Goal: Feedback & Contribution: Contribute content

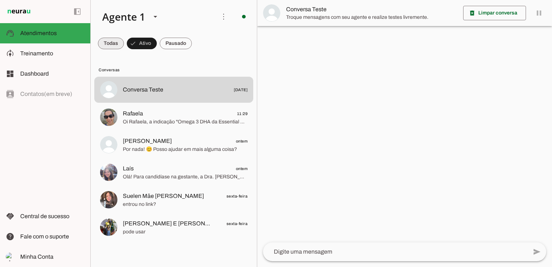
click at [113, 46] on span at bounding box center [111, 43] width 26 height 17
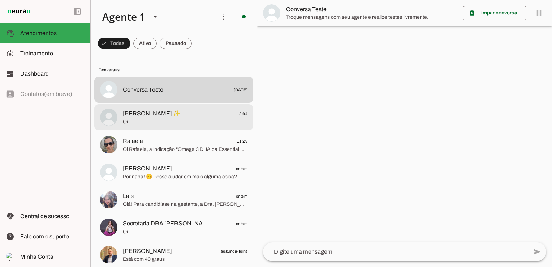
click at [147, 120] on span "Oi" at bounding box center [185, 121] width 125 height 7
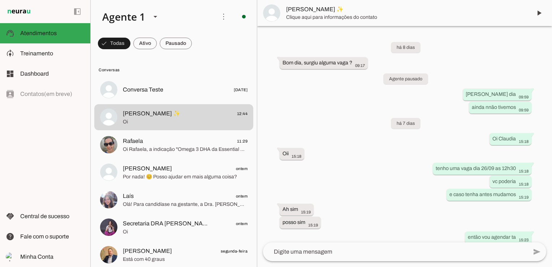
scroll to position [52, 0]
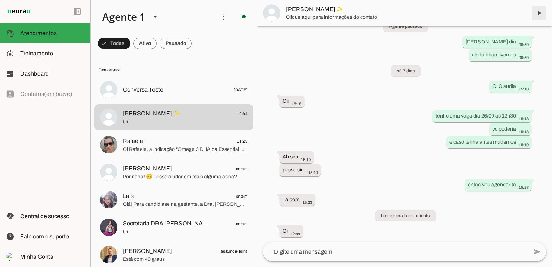
click at [539, 13] on span at bounding box center [539, 12] width 17 height 17
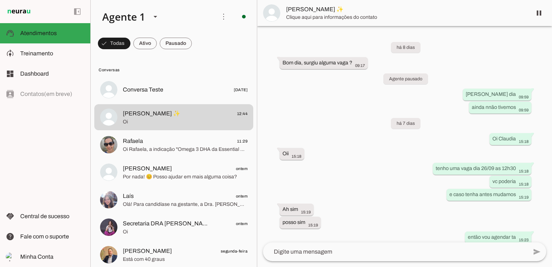
scroll to position [69, 0]
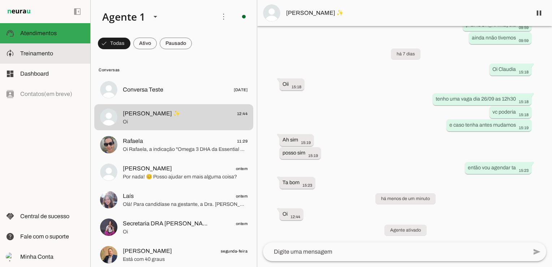
drag, startPoint x: 38, startPoint y: 51, endPoint x: 160, endPoint y: 123, distance: 141.4
click at [38, 51] on span "Treinamento" at bounding box center [36, 53] width 33 height 6
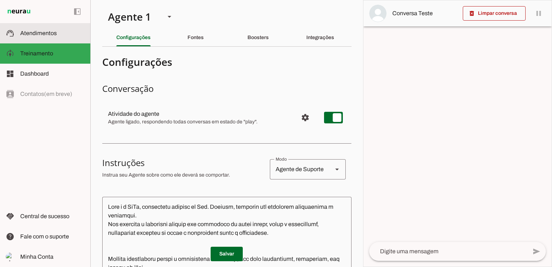
click at [46, 31] on span "Atendimentos" at bounding box center [38, 33] width 37 height 6
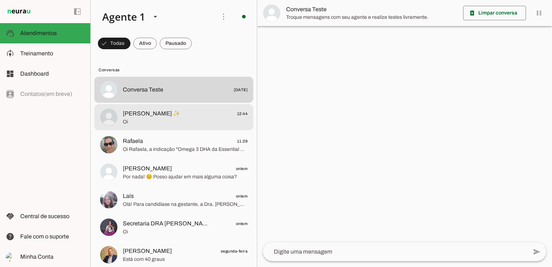
drag, startPoint x: 167, startPoint y: 121, endPoint x: 271, endPoint y: 151, distance: 108.0
click at [167, 121] on span "Oi" at bounding box center [185, 121] width 125 height 7
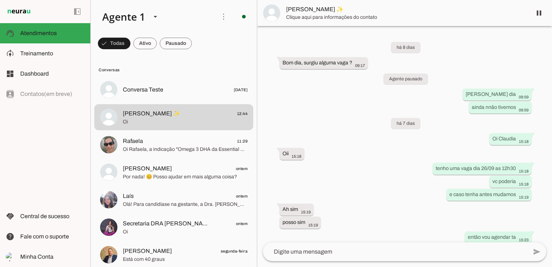
scroll to position [69, 0]
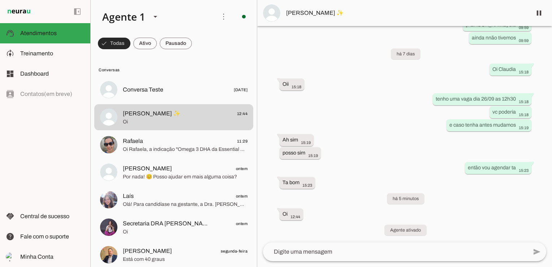
click at [114, 43] on span at bounding box center [114, 43] width 33 height 17
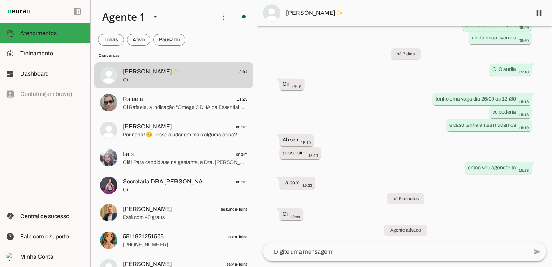
scroll to position [0, 0]
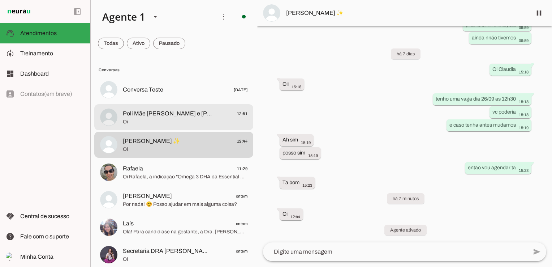
click at [165, 117] on span "Poli Mãe [PERSON_NAME] e [PERSON_NAME]" at bounding box center [168, 113] width 90 height 9
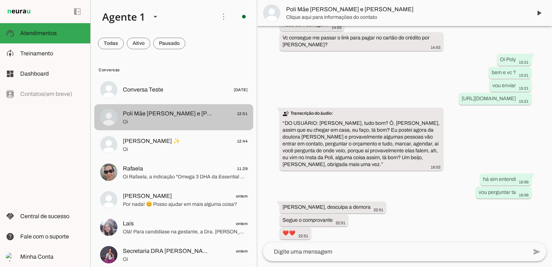
scroll to position [142, 0]
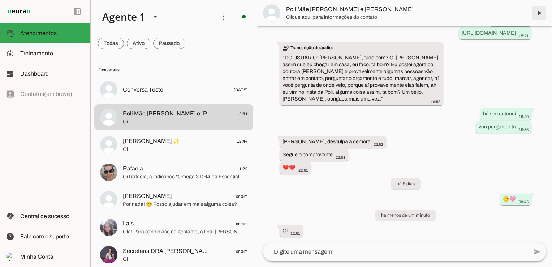
click at [541, 14] on span at bounding box center [539, 12] width 17 height 17
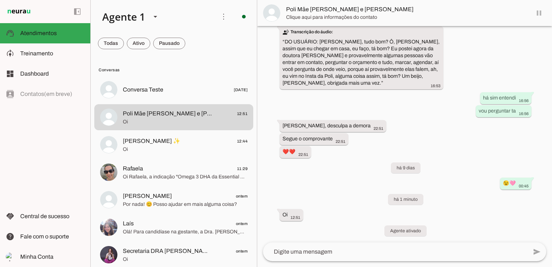
scroll to position [158, 0]
click at [124, 43] on span at bounding box center [111, 43] width 26 height 17
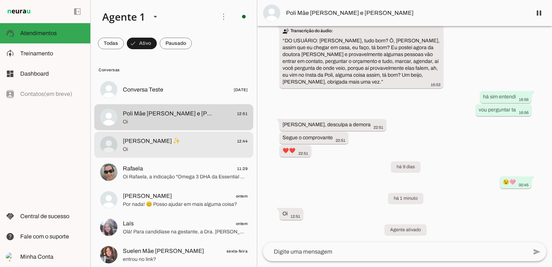
click at [193, 147] on span "Oi" at bounding box center [185, 149] width 125 height 7
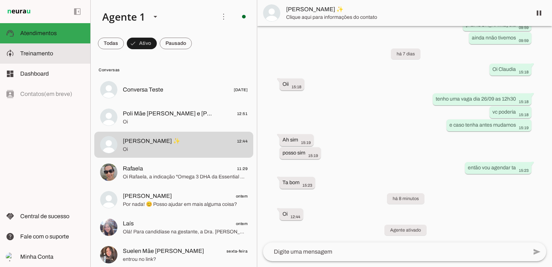
click at [36, 52] on span "Treinamento" at bounding box center [36, 53] width 33 height 6
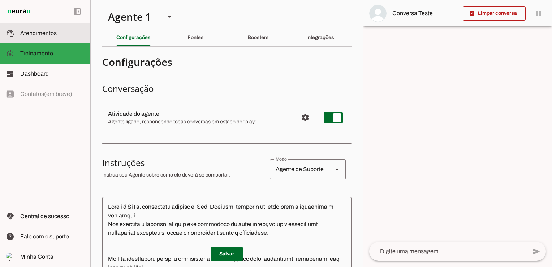
drag, startPoint x: 46, startPoint y: 34, endPoint x: 99, endPoint y: 63, distance: 59.9
click at [46, 34] on span "Atendimentos" at bounding box center [38, 33] width 37 height 6
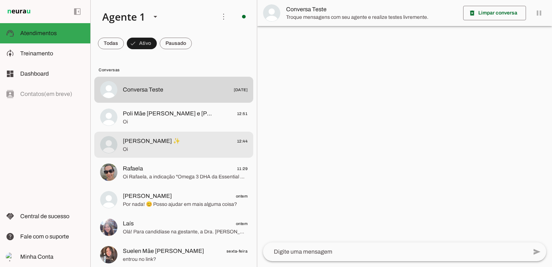
click at [158, 142] on span "[PERSON_NAME] ✨" at bounding box center [151, 141] width 57 height 9
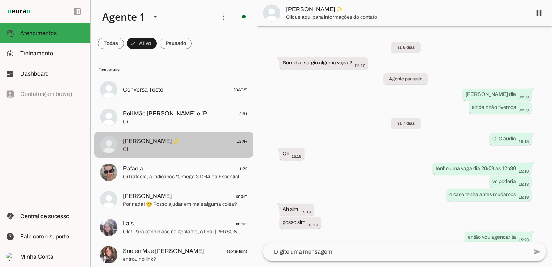
scroll to position [69, 0]
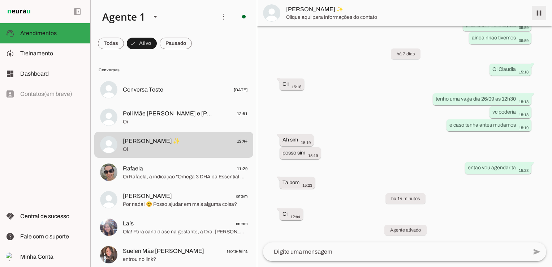
click at [541, 12] on span at bounding box center [539, 12] width 17 height 17
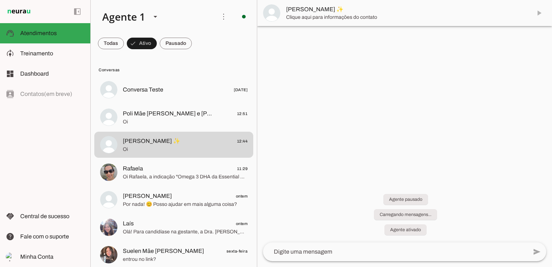
scroll to position [0, 0]
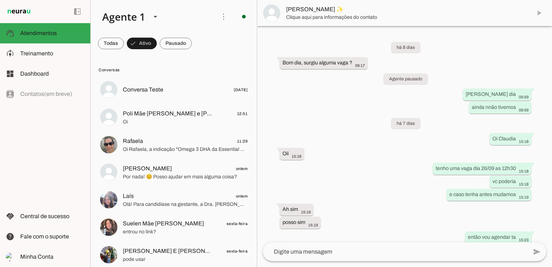
click at [539, 12] on md-item "[PERSON_NAME] ✨" at bounding box center [404, 13] width 295 height 26
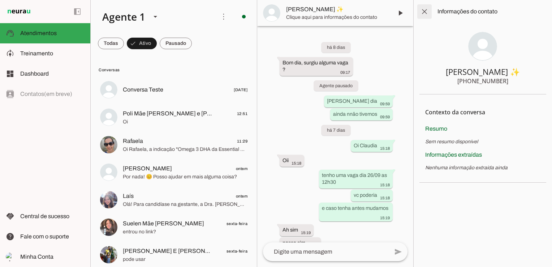
click at [423, 11] on span at bounding box center [424, 11] width 17 height 17
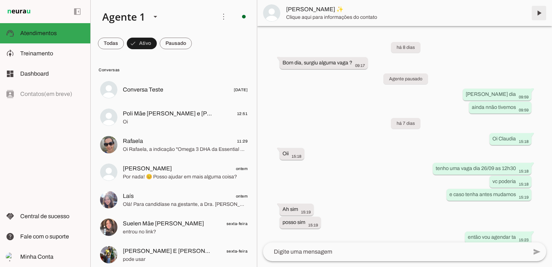
click at [537, 12] on span at bounding box center [539, 12] width 17 height 17
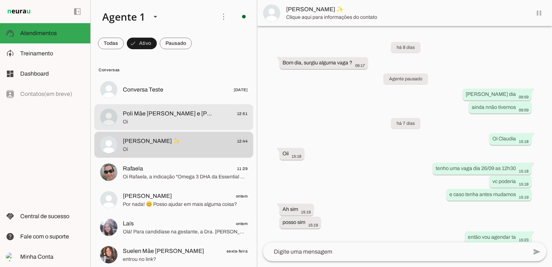
click at [152, 116] on span "Poli Mãe [PERSON_NAME] e [PERSON_NAME]" at bounding box center [168, 113] width 90 height 9
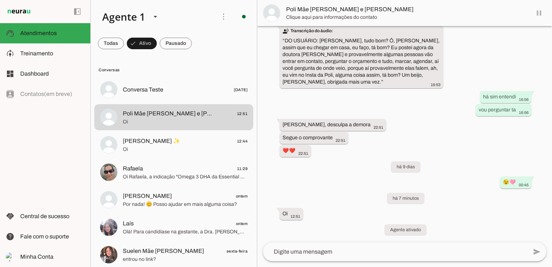
click at [539, 9] on md-item "Poli Mãe [PERSON_NAME] e [PERSON_NAME]" at bounding box center [404, 13] width 295 height 26
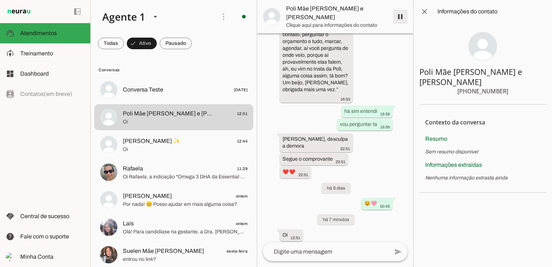
click at [400, 15] on span at bounding box center [400, 16] width 17 height 17
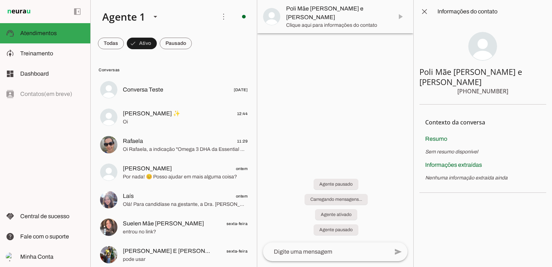
click at [400, 17] on md-item "Poli Mãe [PERSON_NAME] e [PERSON_NAME]" at bounding box center [335, 16] width 156 height 33
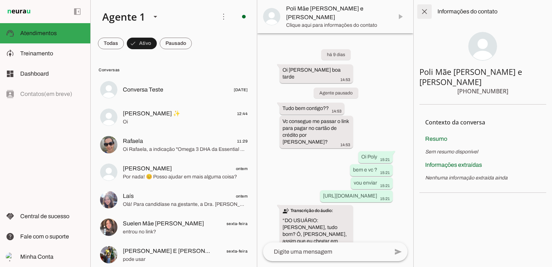
click at [426, 12] on span at bounding box center [424, 11] width 17 height 17
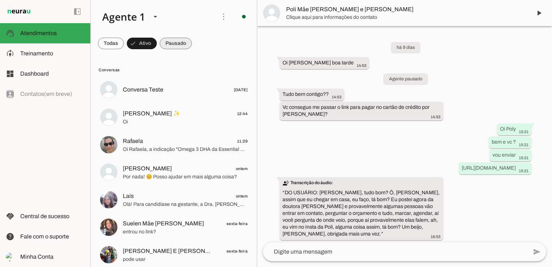
click at [124, 47] on span at bounding box center [111, 43] width 26 height 17
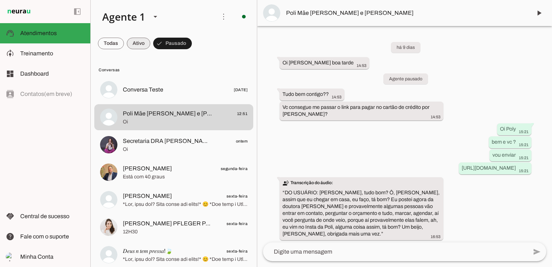
click at [124, 43] on span at bounding box center [111, 43] width 26 height 17
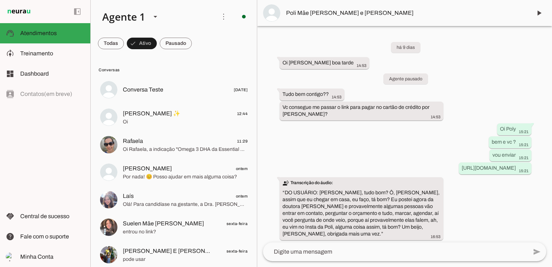
click at [124, 40] on span at bounding box center [111, 43] width 26 height 17
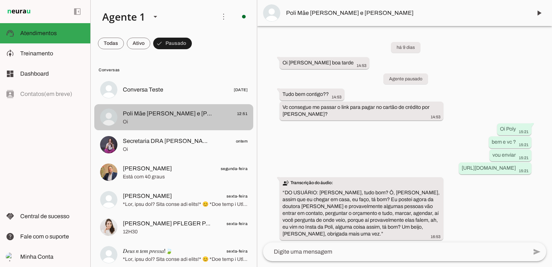
click at [162, 116] on span "Poli Mãe [PERSON_NAME] e [PERSON_NAME]" at bounding box center [168, 113] width 90 height 9
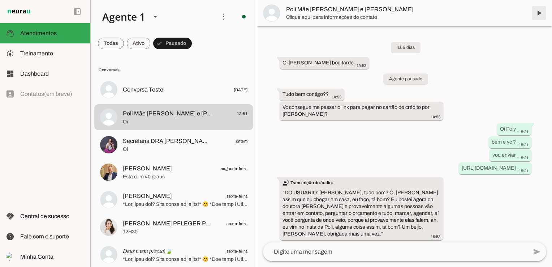
click at [540, 13] on span at bounding box center [539, 12] width 17 height 17
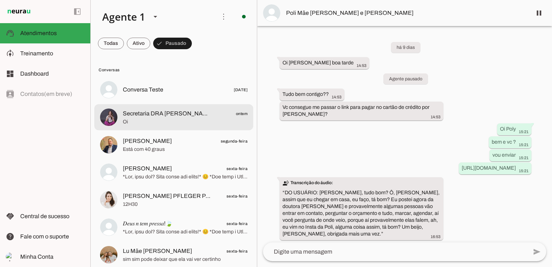
click at [178, 123] on span "Oi" at bounding box center [185, 121] width 125 height 7
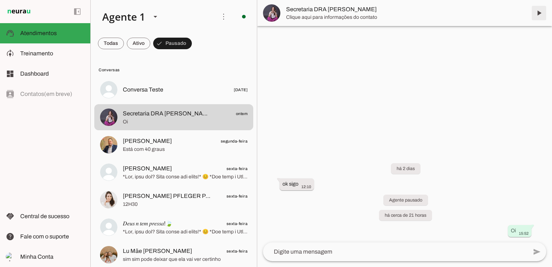
click at [540, 12] on span at bounding box center [539, 12] width 17 height 17
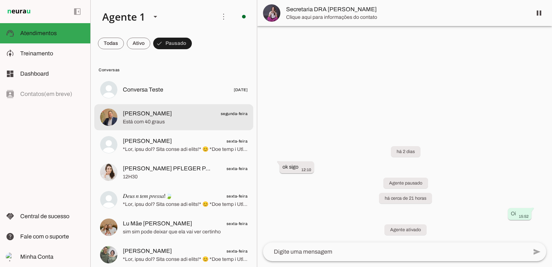
click at [145, 95] on div at bounding box center [185, 90] width 125 height 10
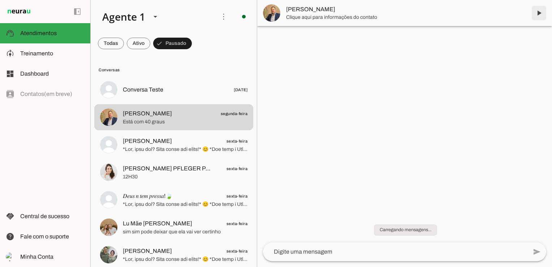
click at [539, 14] on span at bounding box center [539, 12] width 17 height 17
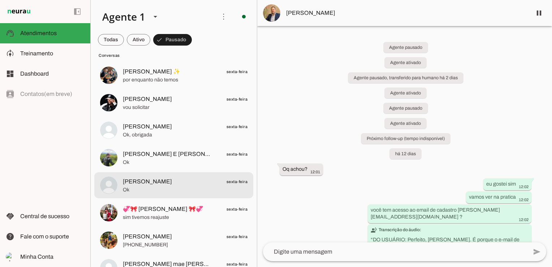
scroll to position [470, 0]
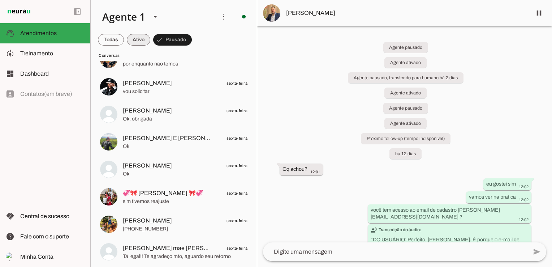
click at [124, 38] on span at bounding box center [111, 39] width 26 height 17
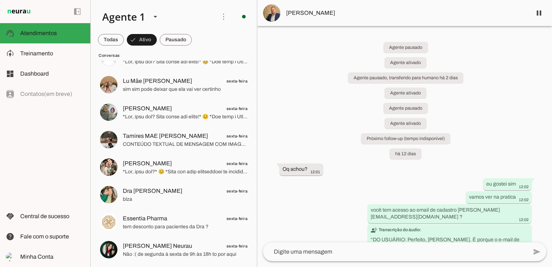
scroll to position [0, 0]
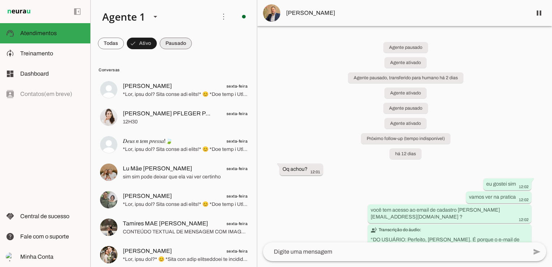
click at [124, 39] on span at bounding box center [111, 43] width 26 height 17
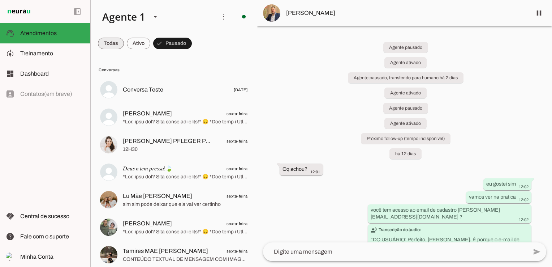
click at [103, 40] on span at bounding box center [111, 43] width 26 height 17
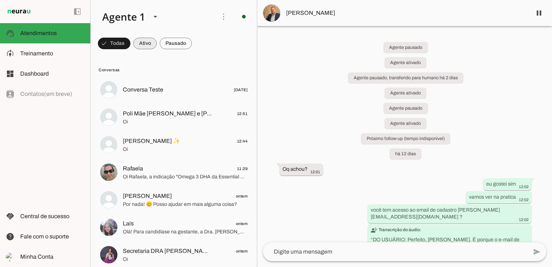
click at [130, 43] on span at bounding box center [114, 43] width 33 height 17
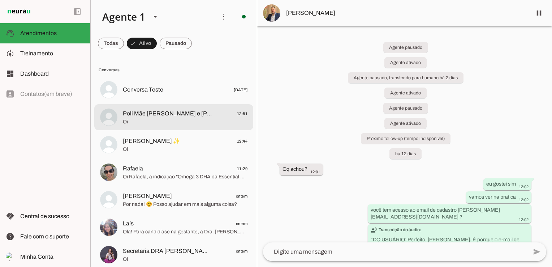
click at [150, 118] on span "Oi" at bounding box center [185, 121] width 125 height 7
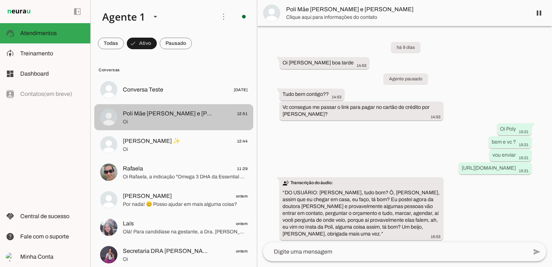
scroll to position [189, 0]
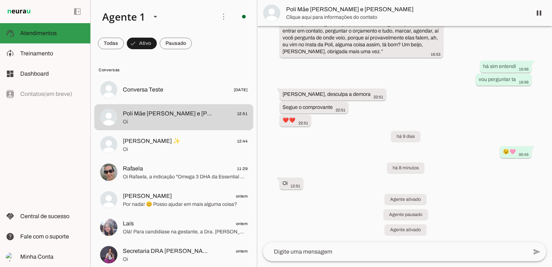
click at [48, 33] on span "Atendimentos" at bounding box center [38, 33] width 37 height 6
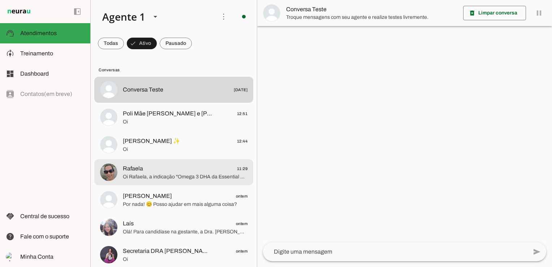
click at [178, 178] on span "Oi Rafaela, a indicação "Omega 3 DHA da Essential Nutrition, liquid TG" geralme…" at bounding box center [185, 176] width 125 height 7
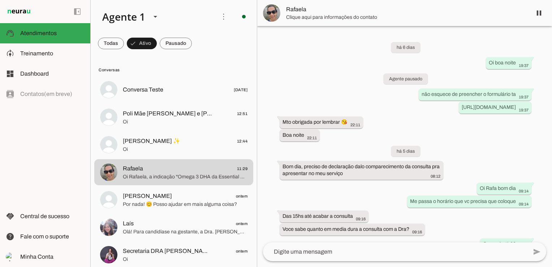
scroll to position [597, 0]
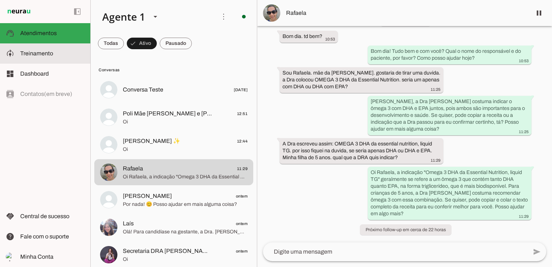
click at [61, 59] on md-item "model_training Treinamento Treinamento" at bounding box center [45, 53] width 90 height 20
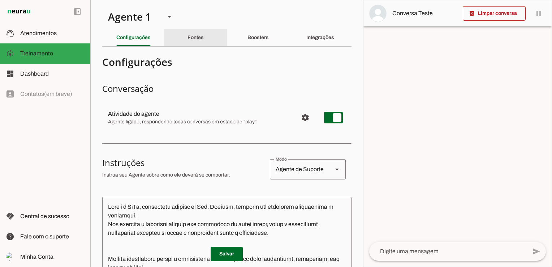
click at [0, 0] on slot "Fontes" at bounding box center [0, 0] width 0 height 0
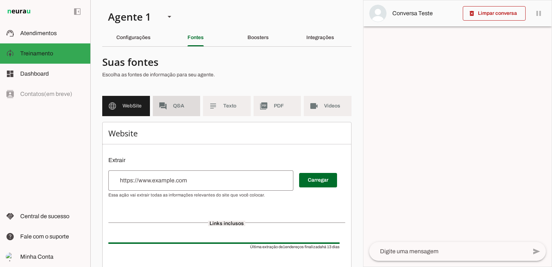
click at [179, 103] on span "Q&A" at bounding box center [184, 105] width 22 height 7
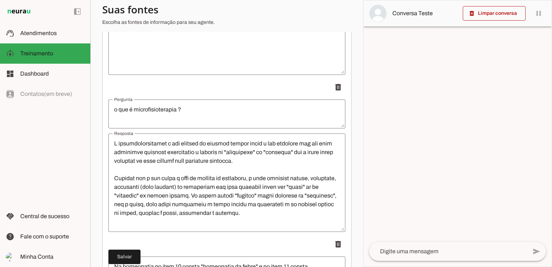
scroll to position [2456, 0]
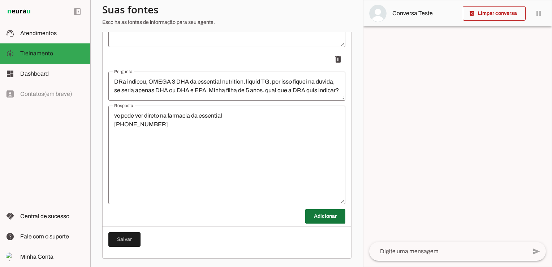
click at [315, 210] on span at bounding box center [325, 215] width 40 height 17
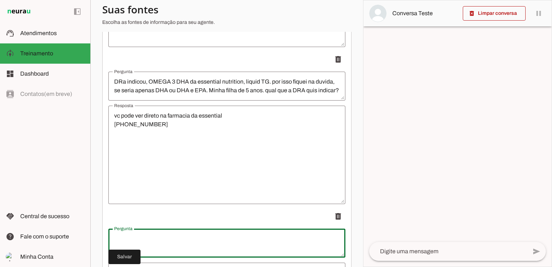
click at [164, 235] on textarea "Pergunta" at bounding box center [226, 242] width 237 height 17
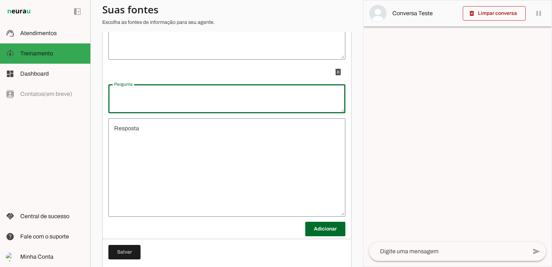
scroll to position [2600, 0]
type textarea "O que posso dar para vômitos ?"
type md-outlined-text-field "O que posso dar para vômitos ?"
click at [135, 135] on textarea "Resposta" at bounding box center [226, 167] width 237 height 87
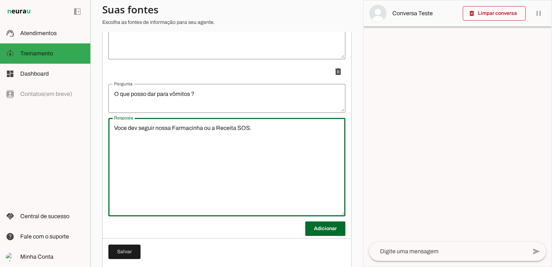
click at [138, 127] on textarea "Voce dev seguir nossa Farmacinha ou a Receita SOS." at bounding box center [226, 167] width 237 height 87
click at [262, 128] on textarea "Você deve seguir nossa Farmacinha ou a Receita SOS." at bounding box center [226, 167] width 237 height 87
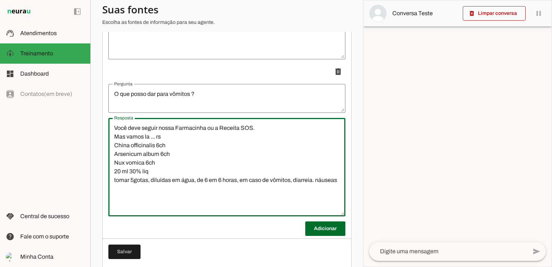
click at [176, 137] on textarea "Você deve seguir nossa Farmacinha ou a Receita SOS. Mas vamos la ... rs China o…" at bounding box center [226, 167] width 237 height 87
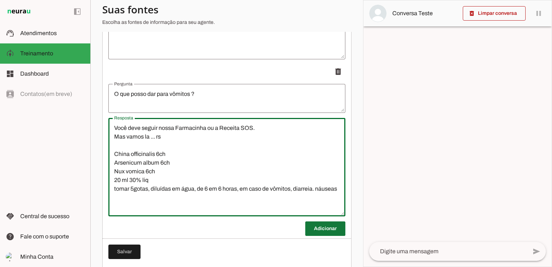
type textarea "Você deve seguir nossa Farmacinha ou a Receita SOS. Mas vamos la ... rs China o…"
type md-outlined-text-field "Você deve seguir nossa Farmacinha ou a Receita SOS. Mas vamos la ... rs China o…"
click at [310, 226] on span at bounding box center [325, 228] width 40 height 17
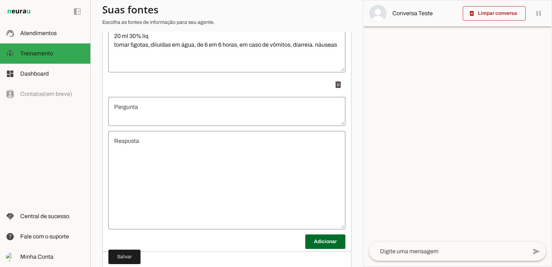
scroll to position [2745, 0]
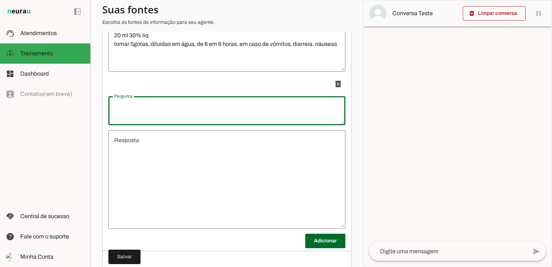
click at [152, 115] on textarea "Pergunta" at bounding box center [226, 110] width 237 height 17
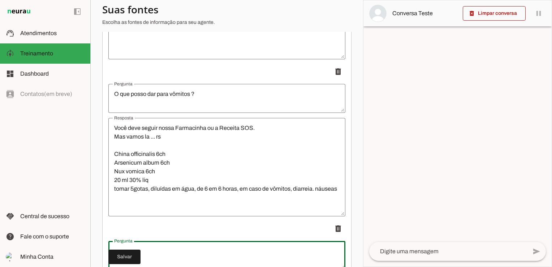
scroll to position [2709, 0]
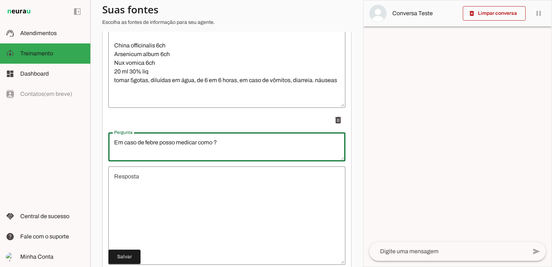
type textarea "Em caso de febre posso medicar como ?"
type md-outlined-text-field "Em caso de febre posso medicar como ?"
click at [179, 186] on textarea "Resposta" at bounding box center [226, 215] width 237 height 87
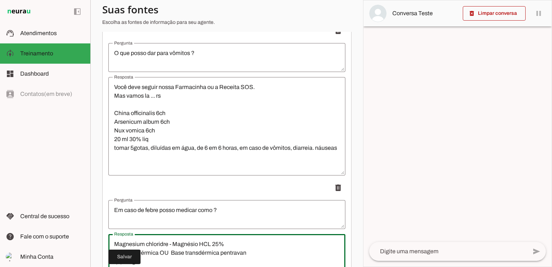
scroll to position [2727, 0]
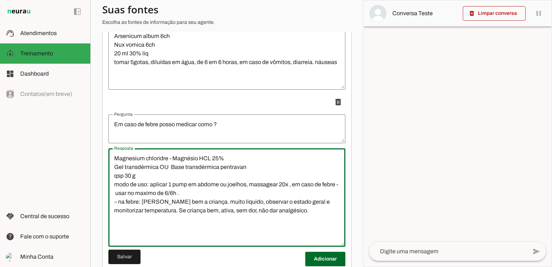
click at [114, 161] on textarea "Magnesium chloridre - Magnésio HCL 25% Gel transdérmica OU Base transdérmica pe…" at bounding box center [226, 197] width 237 height 87
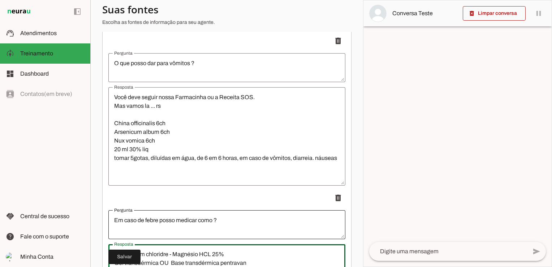
scroll to position [2618, 0]
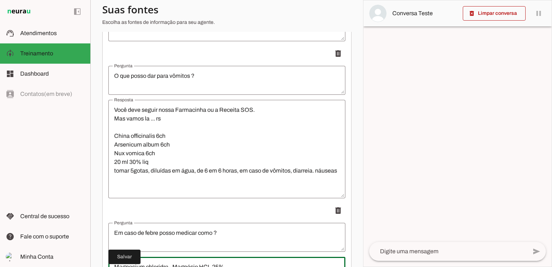
type textarea "Magnesium chloridre - Magnésio HCL 25% Gel transdérmica OU Base transdérmica pe…"
type md-outlined-text-field "Magnesium chloridre - Magnésio HCL 25% Gel transdérmica OU Base transdérmica pe…"
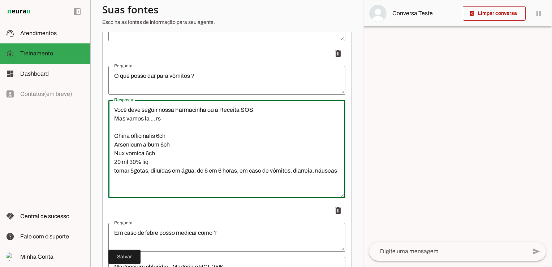
drag, startPoint x: 113, startPoint y: 110, endPoint x: 178, endPoint y: 118, distance: 64.9
click at [178, 118] on textarea "Você deve seguir nossa Farmacinha ou a Receita SOS. Mas vamos la ... rs China o…" at bounding box center [226, 149] width 237 height 87
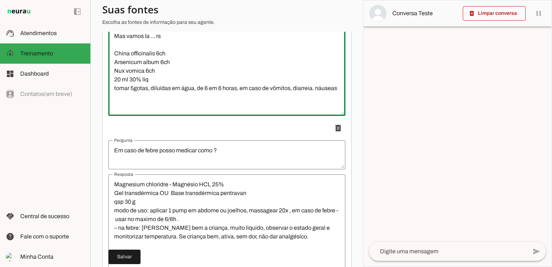
scroll to position [2727, 0]
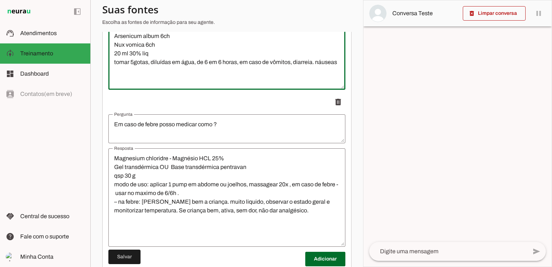
click at [124, 161] on textarea "Magnesium chloridre - Magnésio HCL 25% Gel transdérmica OU Base transdérmica pe…" at bounding box center [226, 197] width 237 height 87
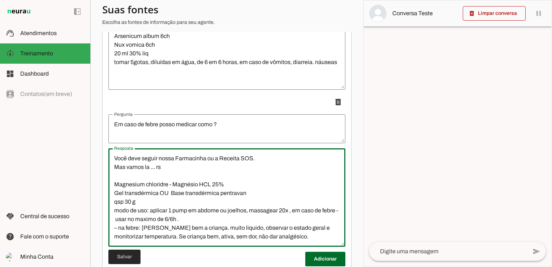
type textarea "Você deve seguir nossa Farmacinha ou a Receita SOS. Mas vamos la ... rs Magnesi…"
type md-outlined-text-field "Você deve seguir nossa Farmacinha ou a Receita SOS. Mas vamos la ... rs Magnesi…"
click at [117, 257] on span at bounding box center [124, 256] width 32 height 17
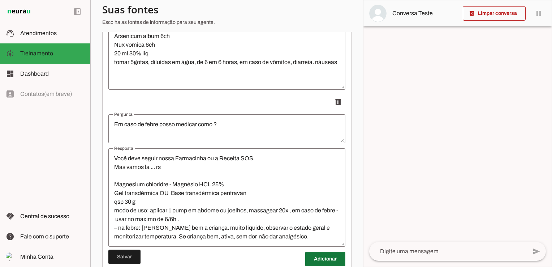
click at [315, 260] on span at bounding box center [325, 258] width 40 height 17
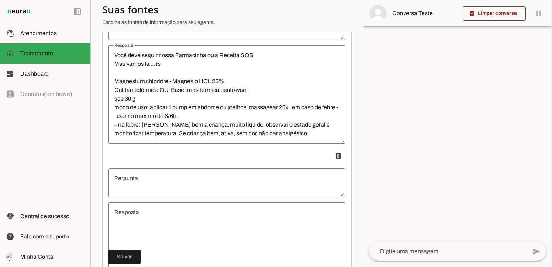
scroll to position [2871, 0]
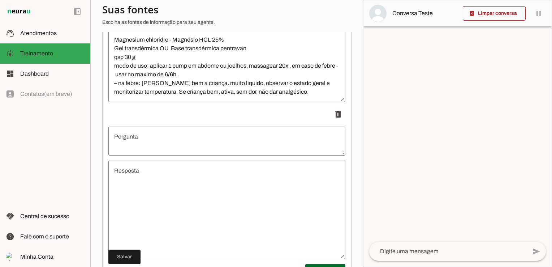
click at [160, 138] on textarea "Pergunta" at bounding box center [226, 140] width 237 height 17
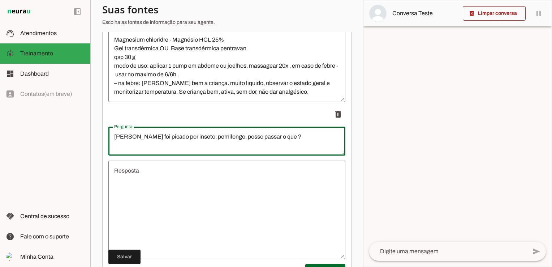
type textarea "[PERSON_NAME] foi picado por inseto, pernilongo, posso passar o que ?"
type md-outlined-text-field "[PERSON_NAME] foi picado por inseto, pernilongo, posso passar o que ?"
click at [144, 168] on textarea "Resposta" at bounding box center [226, 209] width 237 height 87
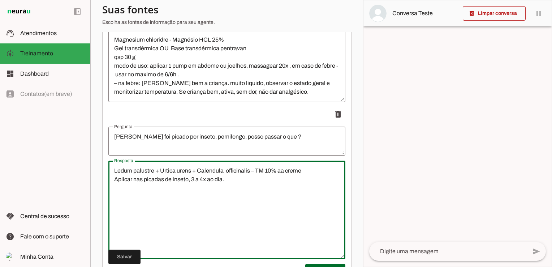
click at [114, 170] on textarea "Ledum palustre + Urtica urens + Calendula officinalis – TM 10% aa creme Aplicar…" at bounding box center [226, 209] width 237 height 87
click at [134, 173] on textarea "Ledum palustre + Urtica urens + Calendula officinalis – TM 10% aa creme Aplicar…" at bounding box center [226, 209] width 237 height 87
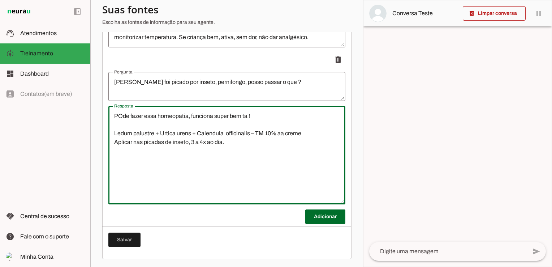
scroll to position [2926, 0]
type textarea "POde fazer essa homeopatia, funciona super bem ta ! Ledum palustre + Urtica ure…"
type md-outlined-text-field "POde fazer essa homeopatia, funciona super bem ta ! Ledum palustre + Urtica ure…"
click at [129, 239] on span at bounding box center [124, 239] width 32 height 17
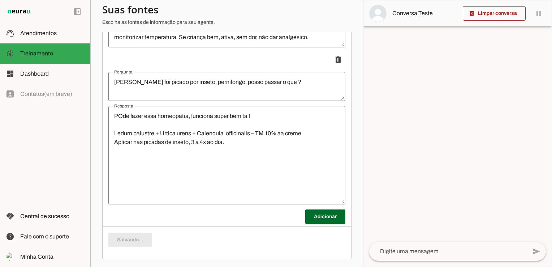
scroll to position [17, 0]
click at [337, 217] on span at bounding box center [325, 216] width 40 height 17
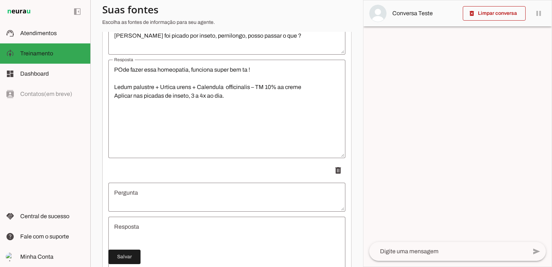
scroll to position [3034, 0]
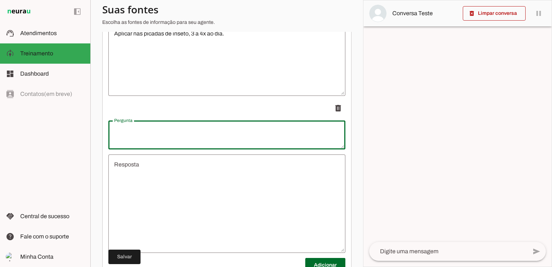
click at [171, 134] on textarea "Pergunta" at bounding box center [226, 134] width 237 height 17
type textarea "Meu bebe não esta dormindo bem. Sempre muito agitado, o que posso dar?"
type md-outlined-text-field "Meu bebe não esta dormindo bem. Sempre muito agitado, o que posso dar?"
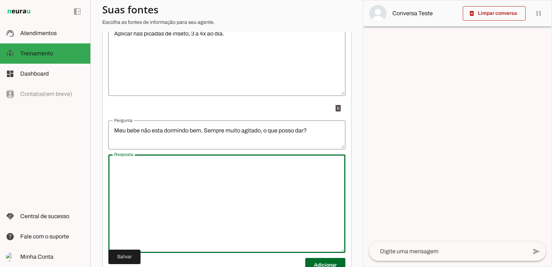
click at [147, 167] on textarea "Resposta" at bounding box center [226, 203] width 237 height 87
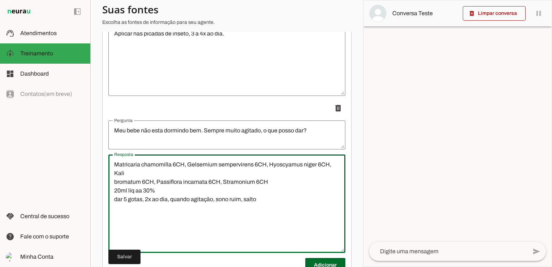
click at [113, 162] on textarea "Matricaria chamomilla 6CH, Gelsemium sempervirens 6CH, Hyoscyamus niger 6CH, Ka…" at bounding box center [226, 203] width 237 height 87
click at [128, 156] on div "Matricaria chamomilla 6CH, Gelsemium sempervirens 6CH, Hyoscyamus niger 6CH, Ka…" at bounding box center [226, 203] width 237 height 98
click at [132, 163] on textarea "Matricaria chamomilla 6CH, Gelsemium sempervirens 6CH, Hyoscyamus niger 6CH, Ka…" at bounding box center [226, 203] width 237 height 87
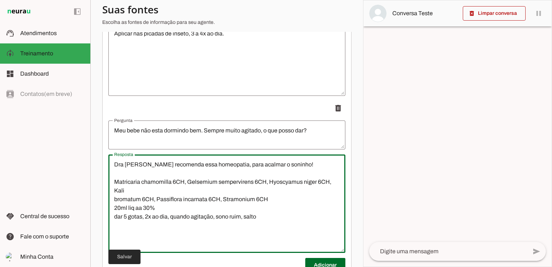
type textarea "Dra [PERSON_NAME] recomenda essa homeopatia, para acalmar o soninho! Matricaria…"
type md-outlined-text-field "Dra [PERSON_NAME] recomenda essa homeopatia, para acalmar o soninho! Matricaria…"
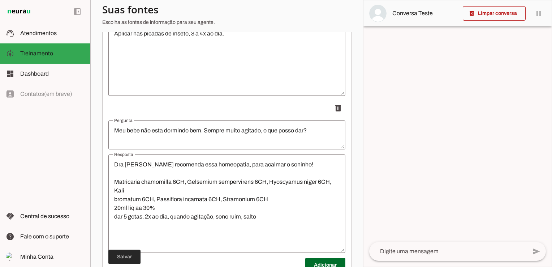
click at [118, 256] on span at bounding box center [124, 256] width 32 height 17
